Goal: Complete application form: Complete application form

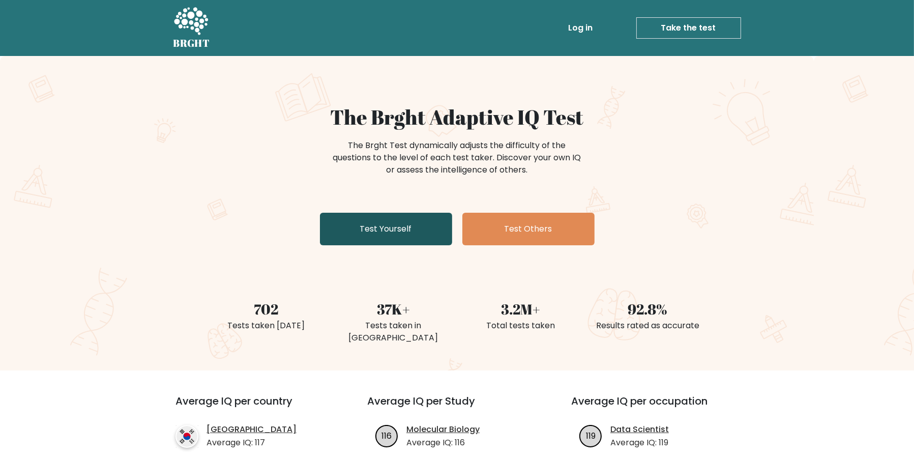
click at [427, 232] on link "Test Yourself" at bounding box center [386, 229] width 132 height 33
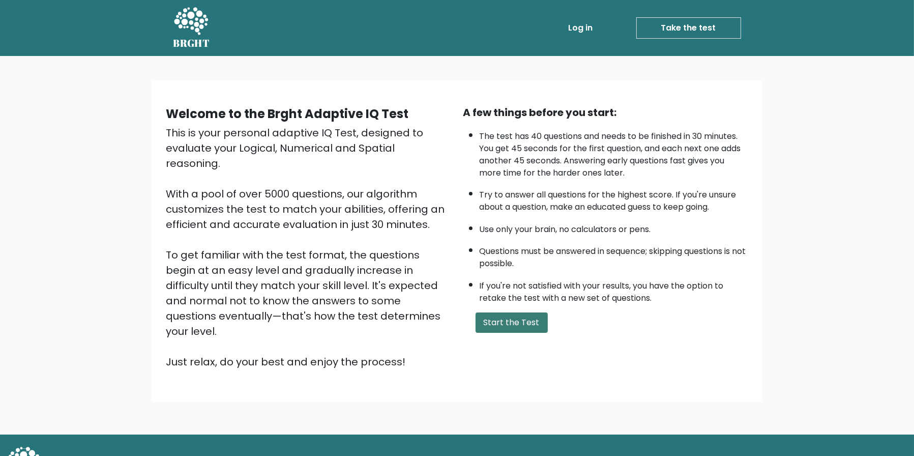
click at [504, 322] on button "Start the Test" at bounding box center [512, 322] width 72 height 20
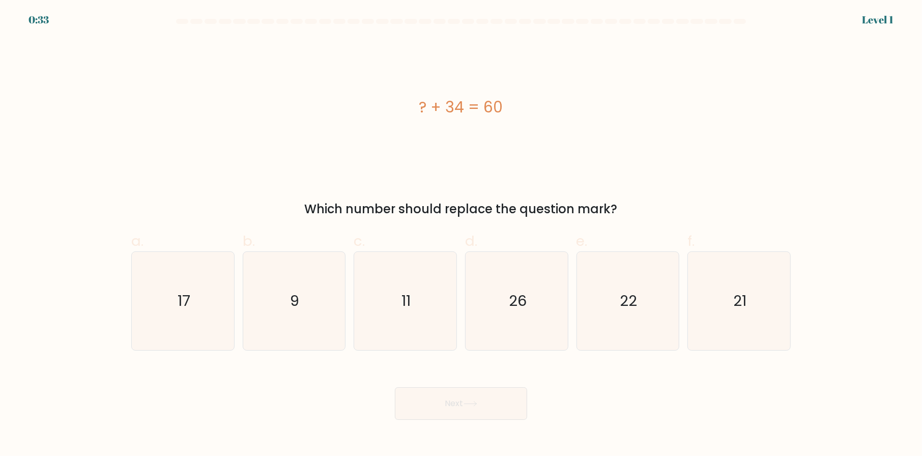
click at [504, 322] on icon "26" at bounding box center [516, 301] width 98 height 98
click at [461, 234] on input "d. 26" at bounding box center [461, 231] width 1 height 7
radio input "true"
click at [464, 410] on button "Next" at bounding box center [461, 403] width 132 height 33
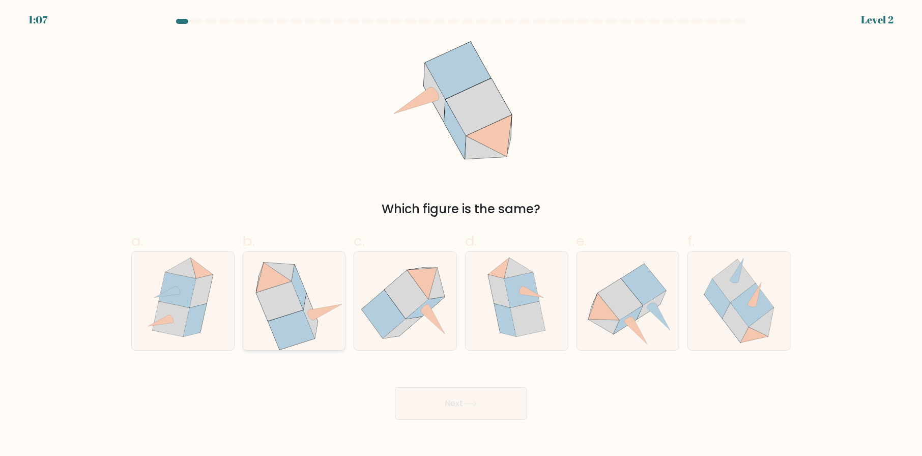
click at [308, 287] on icon at bounding box center [294, 301] width 101 height 98
click at [461, 234] on input "b." at bounding box center [461, 231] width 1 height 7
radio input "true"
click at [477, 406] on icon at bounding box center [470, 404] width 14 height 6
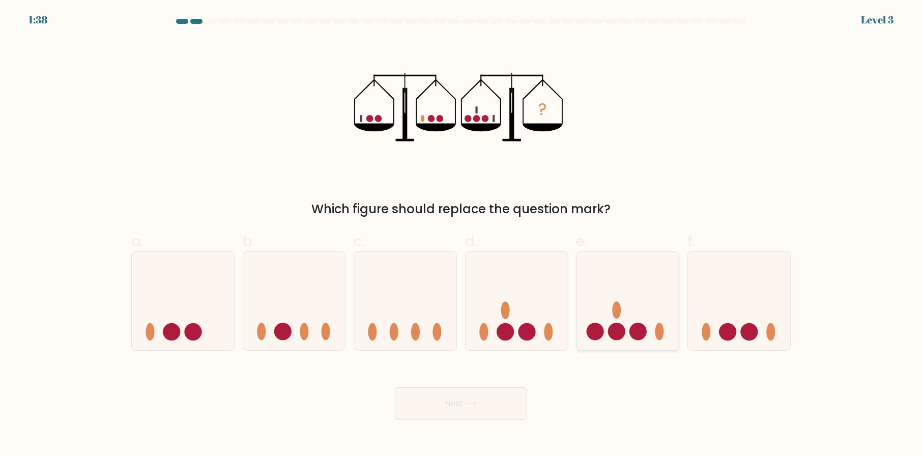
click at [610, 293] on icon at bounding box center [628, 300] width 102 height 84
click at [461, 234] on input "e." at bounding box center [461, 231] width 1 height 7
radio input "true"
click at [464, 398] on button "Next" at bounding box center [461, 403] width 132 height 33
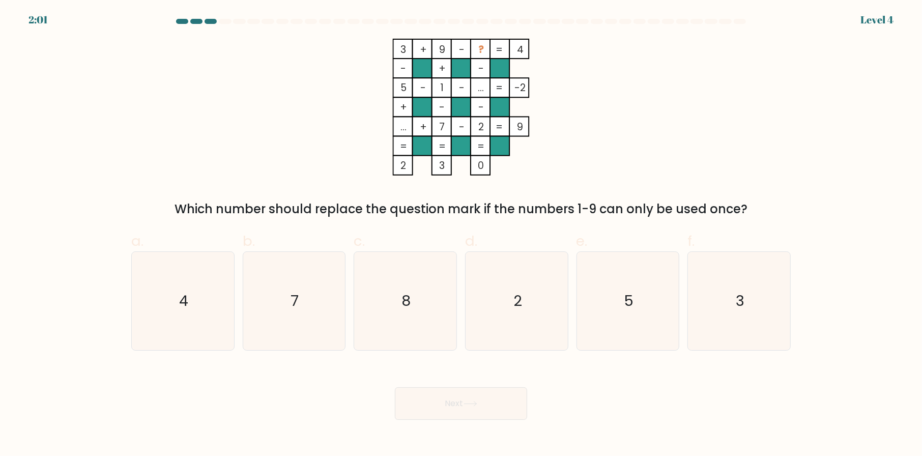
click at [402, 129] on tspan "..." at bounding box center [403, 127] width 6 height 14
click at [276, 329] on icon "7" at bounding box center [294, 301] width 98 height 98
click at [461, 234] on input "b. 7" at bounding box center [461, 231] width 1 height 7
radio input "true"
click at [475, 414] on button "Next" at bounding box center [461, 403] width 132 height 33
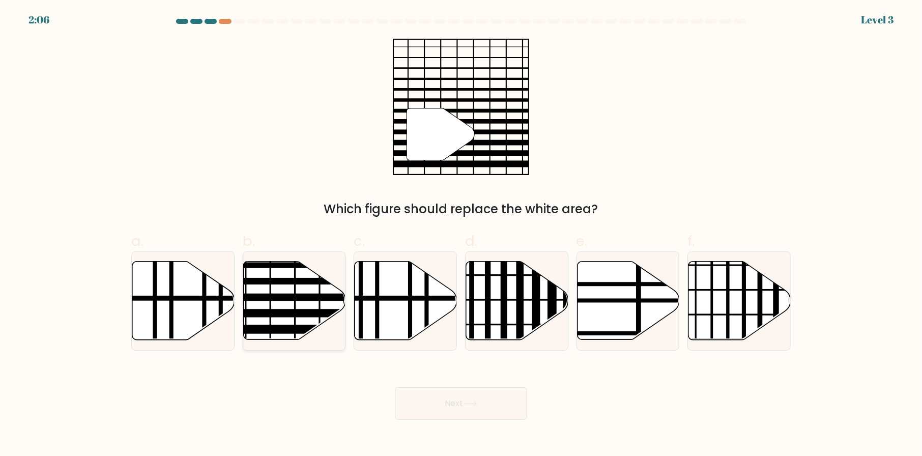
click at [293, 290] on icon at bounding box center [294, 300] width 102 height 78
click at [461, 234] on input "b." at bounding box center [461, 231] width 1 height 7
radio input "true"
click at [453, 392] on button "Next" at bounding box center [461, 403] width 132 height 33
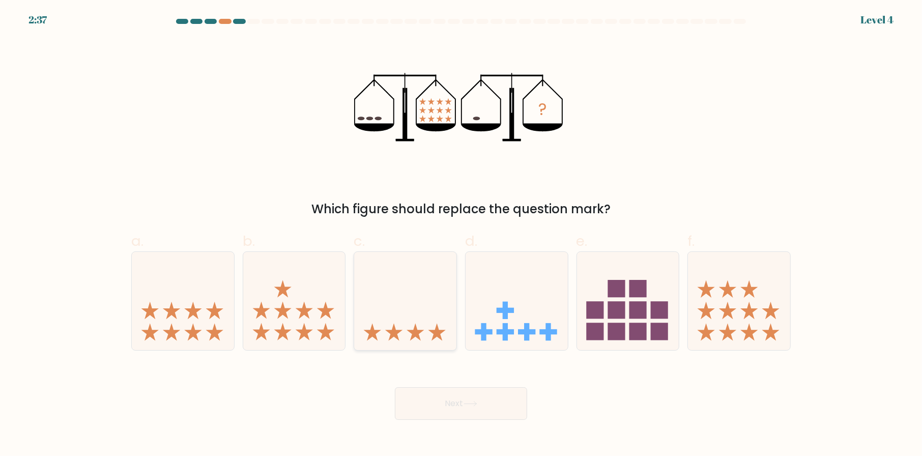
click at [411, 277] on icon at bounding box center [405, 300] width 102 height 84
click at [461, 234] on input "c." at bounding box center [461, 231] width 1 height 7
radio input "true"
click at [472, 401] on icon at bounding box center [470, 404] width 14 height 6
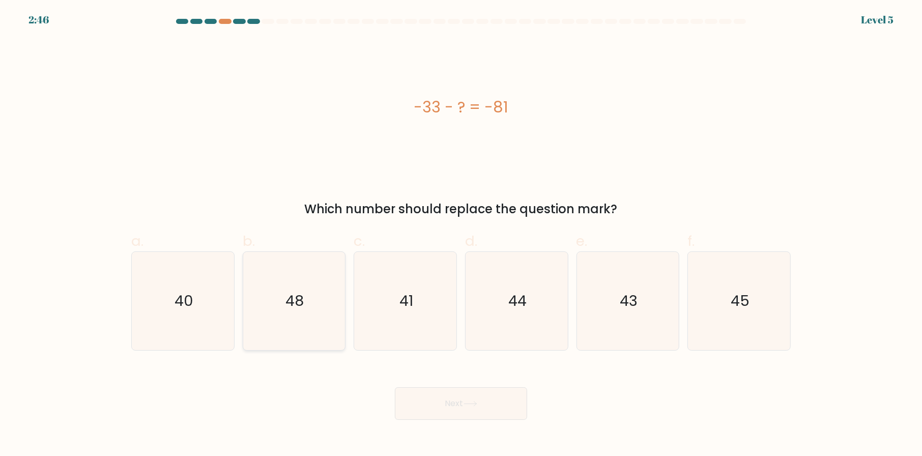
click at [317, 312] on icon "48" at bounding box center [294, 301] width 98 height 98
click at [461, 234] on input "b. 48" at bounding box center [461, 231] width 1 height 7
radio input "true"
click at [488, 400] on button "Next" at bounding box center [461, 403] width 132 height 33
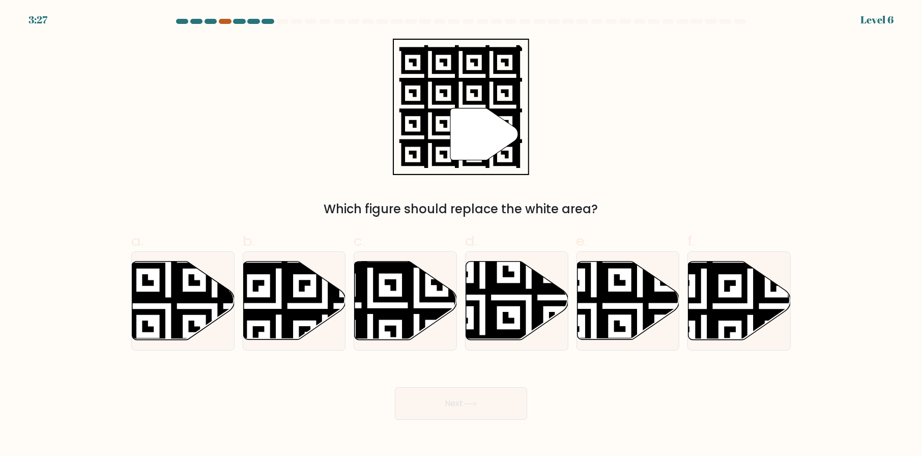
click at [224, 20] on div at bounding box center [225, 21] width 12 height 5
click at [403, 296] on icon at bounding box center [370, 258] width 185 height 185
click at [461, 234] on input "c." at bounding box center [461, 231] width 1 height 7
radio input "true"
click at [467, 399] on button "Next" at bounding box center [461, 403] width 132 height 33
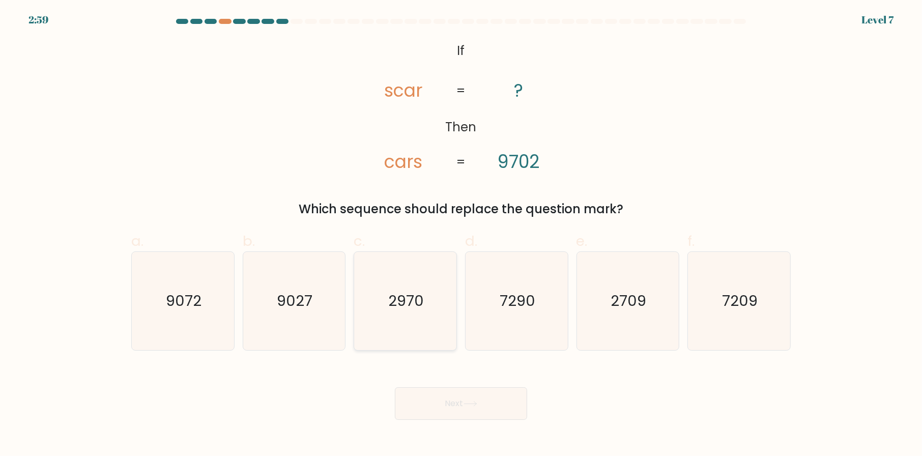
click at [406, 295] on text "2970" at bounding box center [407, 300] width 36 height 20
click at [461, 234] on input "c. 2970" at bounding box center [461, 231] width 1 height 7
radio input "true"
click at [445, 402] on button "Next" at bounding box center [461, 403] width 132 height 33
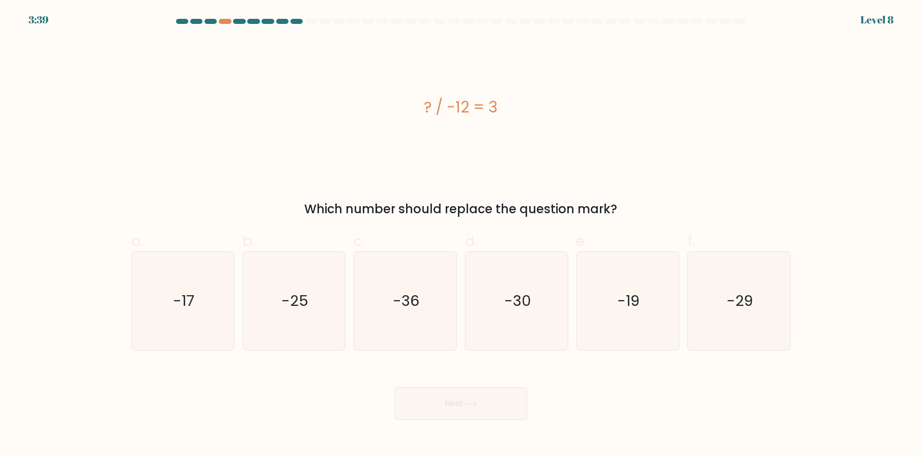
click at [773, 123] on div "? / -12 = 3" at bounding box center [460, 107] width 659 height 137
click at [720, 317] on icon "-29" at bounding box center [739, 301] width 98 height 98
click at [461, 234] on input "f. -29" at bounding box center [461, 231] width 1 height 7
radio input "true"
click at [461, 403] on button "Next" at bounding box center [461, 403] width 132 height 33
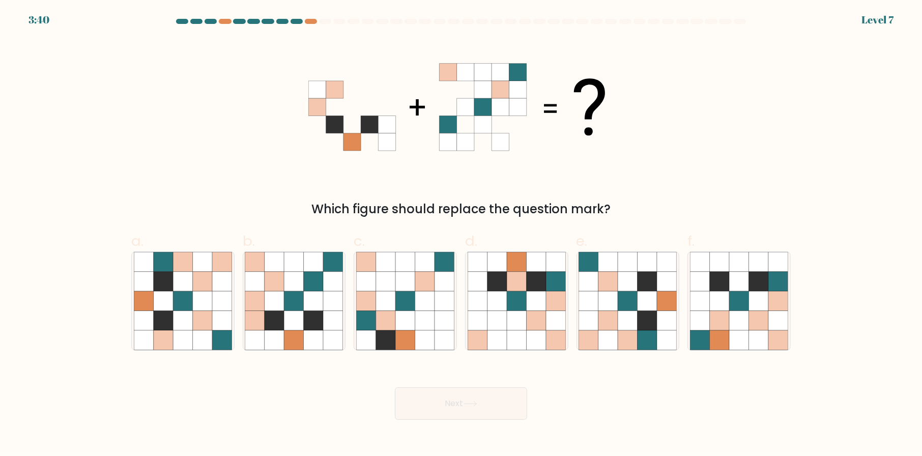
click at [463, 397] on button "Next" at bounding box center [461, 403] width 132 height 33
click at [822, 173] on form at bounding box center [461, 219] width 922 height 401
click at [512, 300] on icon at bounding box center [516, 300] width 19 height 19
click at [461, 234] on input "d." at bounding box center [461, 231] width 1 height 7
radio input "true"
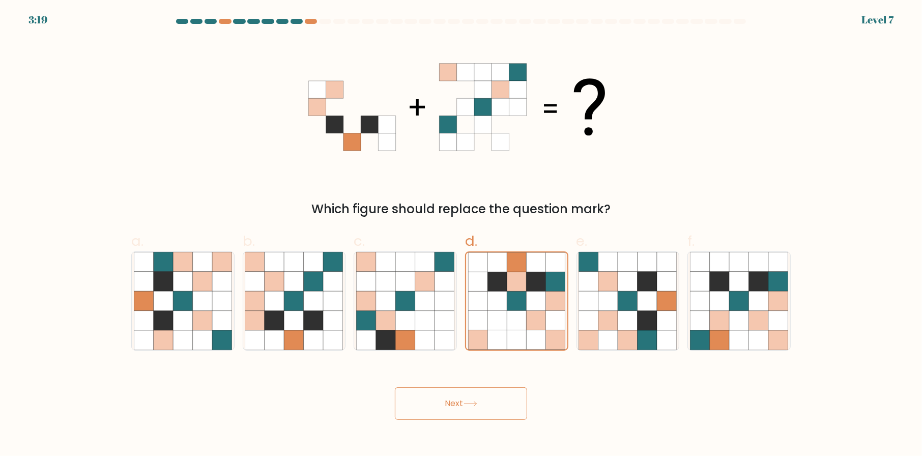
click at [464, 406] on button "Next" at bounding box center [461, 403] width 132 height 33
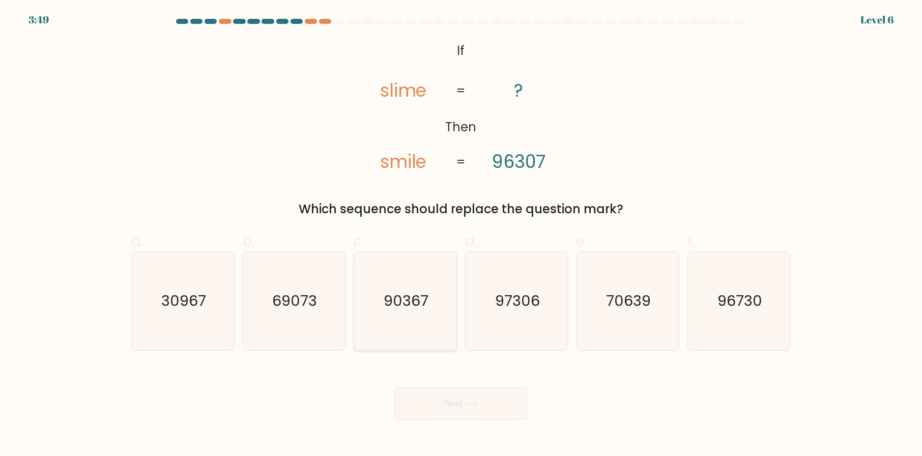
click at [391, 281] on icon "90367" at bounding box center [405, 301] width 98 height 98
click at [461, 234] on input "c. 90367" at bounding box center [461, 231] width 1 height 7
radio input "true"
click at [458, 398] on button "Next" at bounding box center [461, 403] width 132 height 33
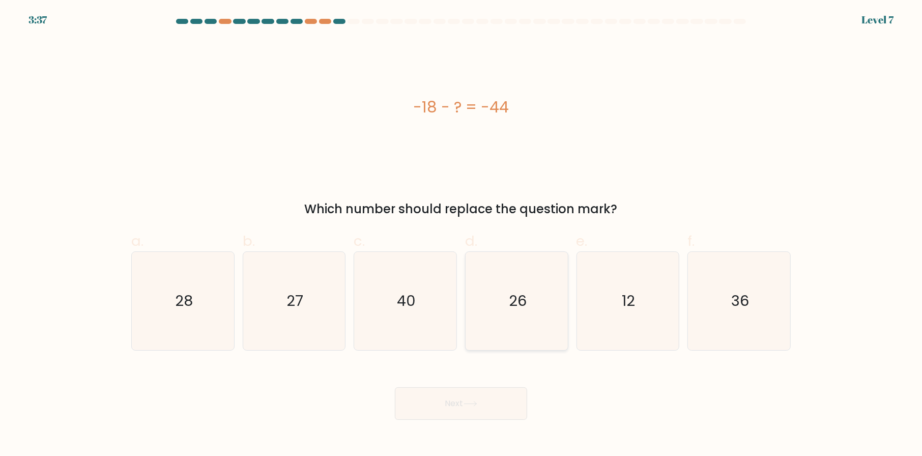
click at [518, 280] on icon "26" at bounding box center [516, 301] width 98 height 98
click at [461, 234] on input "d. 26" at bounding box center [461, 231] width 1 height 7
radio input "true"
click at [467, 404] on icon at bounding box center [470, 404] width 14 height 6
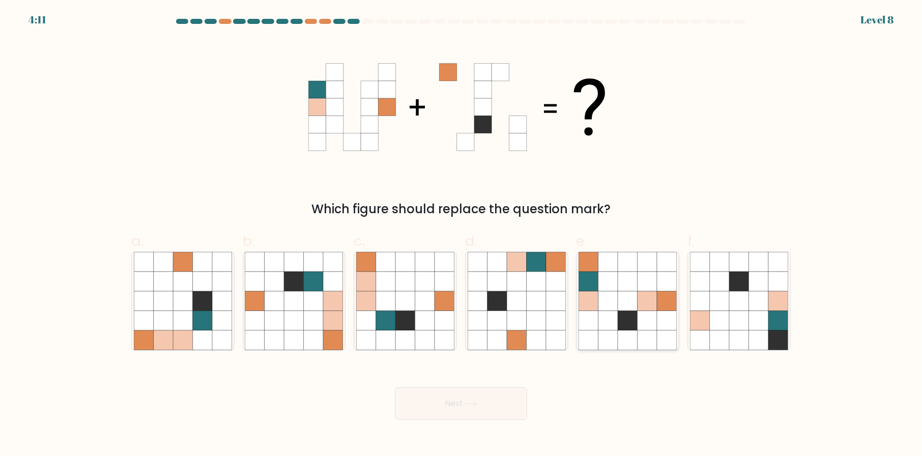
click at [640, 277] on icon at bounding box center [646, 281] width 19 height 19
click at [461, 234] on input "e." at bounding box center [461, 231] width 1 height 7
radio input "true"
click at [466, 397] on button "Next" at bounding box center [461, 403] width 132 height 33
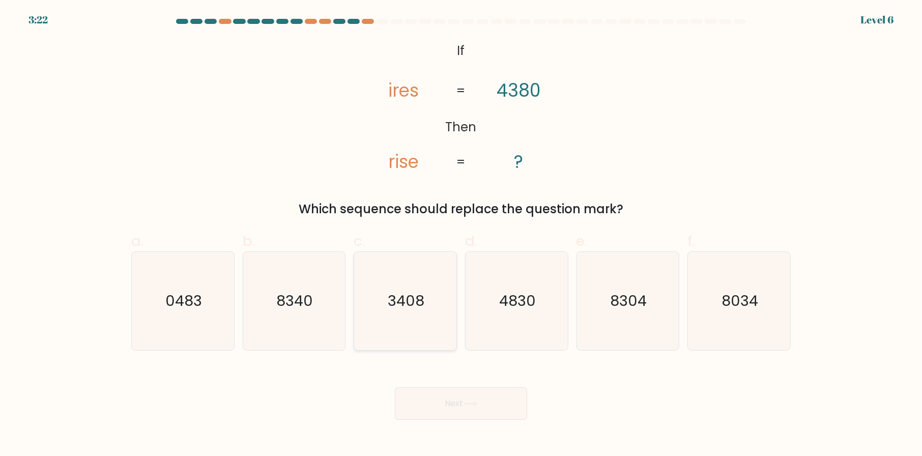
click at [407, 318] on icon "3408" at bounding box center [405, 301] width 98 height 98
click at [461, 234] on input "c. 3408" at bounding box center [461, 231] width 1 height 7
radio input "true"
click at [450, 411] on button "Next" at bounding box center [461, 403] width 132 height 33
